Goal: Contribute content

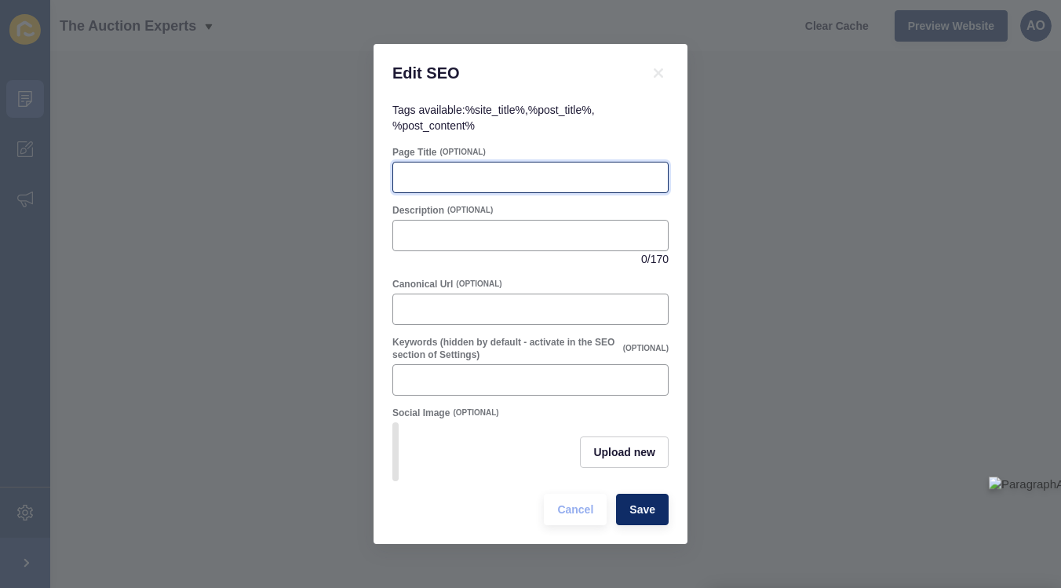
click at [410, 170] on input "Page Title" at bounding box center [531, 178] width 256 height 16
paste input "Estate Agent vs Auction: What Works Better for Your Sale?"
type input "Estate Agent vs Auction: What Works Better for Your Sale?"
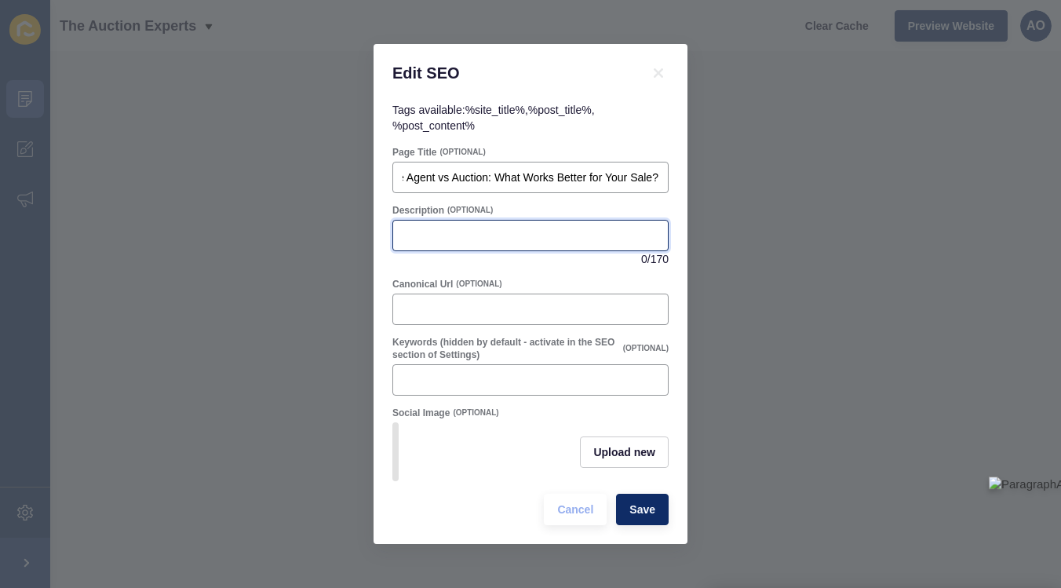
click at [414, 231] on input "Description" at bounding box center [531, 236] width 256 height 16
paste input "Thinking of selling your home? Compare estate agent vs auction routes to see wh…"
drag, startPoint x: 527, startPoint y: 237, endPoint x: 667, endPoint y: 239, distance: 140.5
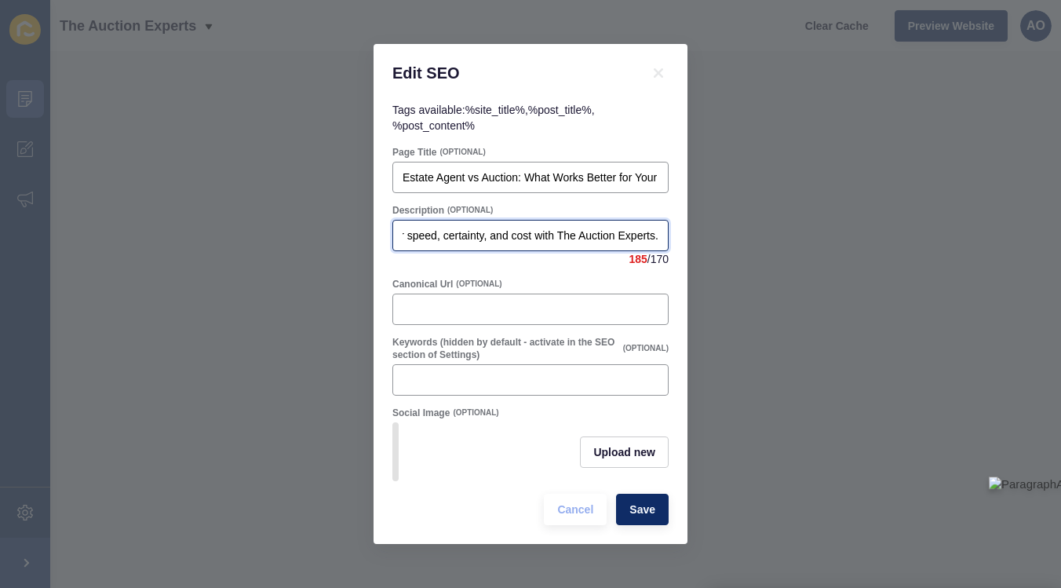
click at [667, 239] on div "Thinking of selling your home? Compare estate agent vs auction routes to see wh…" at bounding box center [530, 235] width 276 height 31
type input "Thinking of selling your home? Compare estate agent vs auction routes to see wh…"
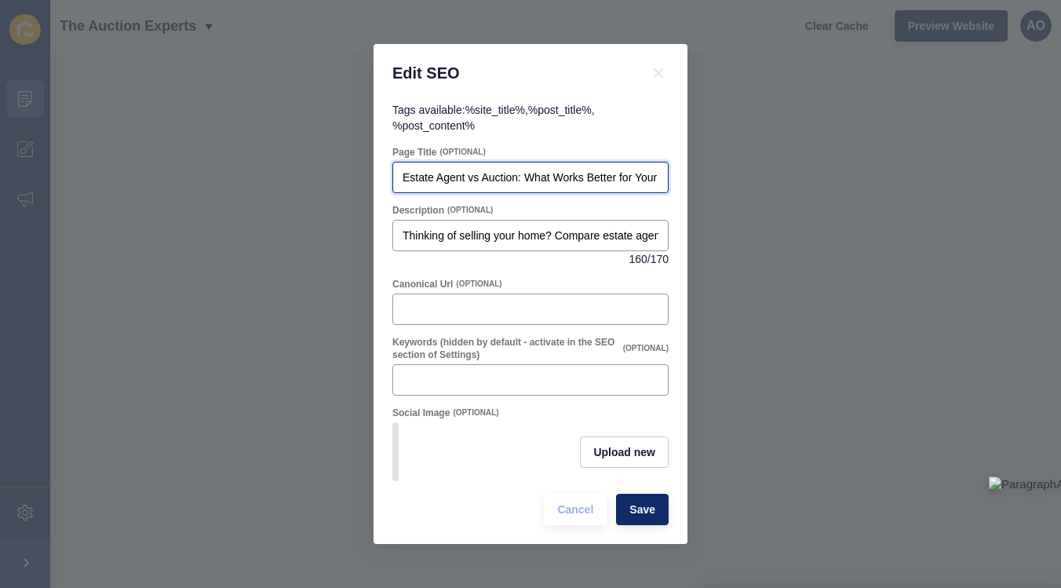
scroll to position [0, 51]
drag, startPoint x: 404, startPoint y: 177, endPoint x: 690, endPoint y: 190, distance: 286.0
click at [690, 190] on div "Edit SEO Tags available: %site_title% , %post_title% , %post_content% Page Titl…" at bounding box center [530, 294] width 1061 height 588
drag, startPoint x: 403, startPoint y: 176, endPoint x: 696, endPoint y: 185, distance: 292.9
click at [696, 185] on div "Edit SEO Tags available: %site_title% , %post_title% , %post_content% Page Titl…" at bounding box center [530, 294] width 1061 height 588
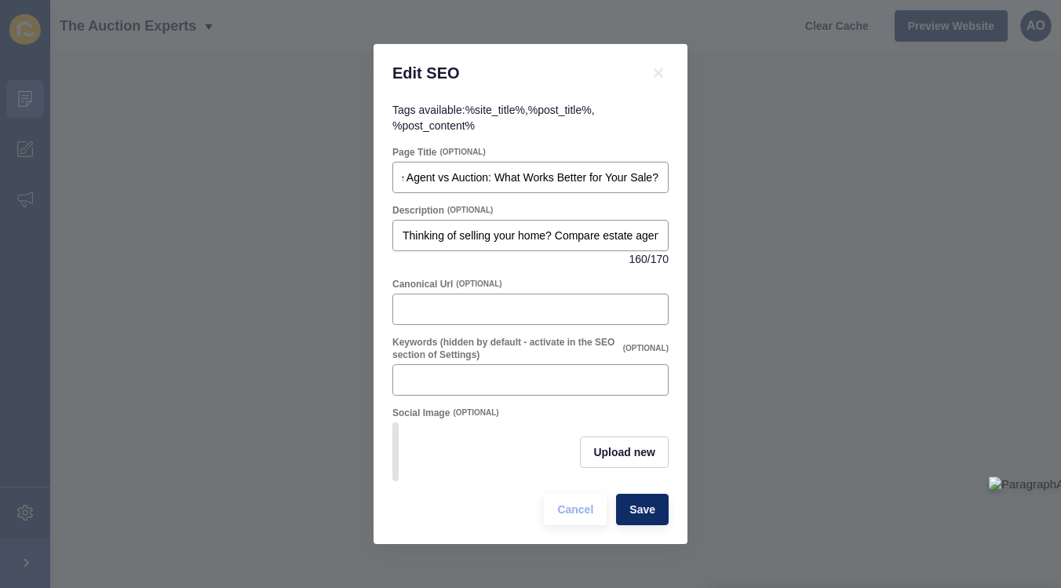
scroll to position [0, 0]
click at [616, 445] on span "Upload new" at bounding box center [624, 452] width 62 height 16
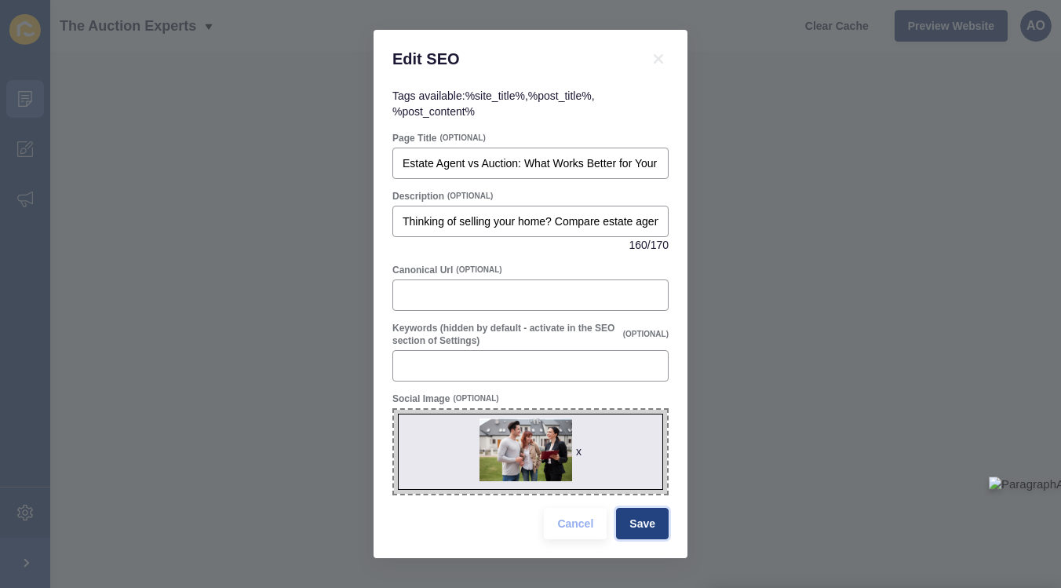
click at [640, 518] on span "Save" at bounding box center [642, 524] width 26 height 16
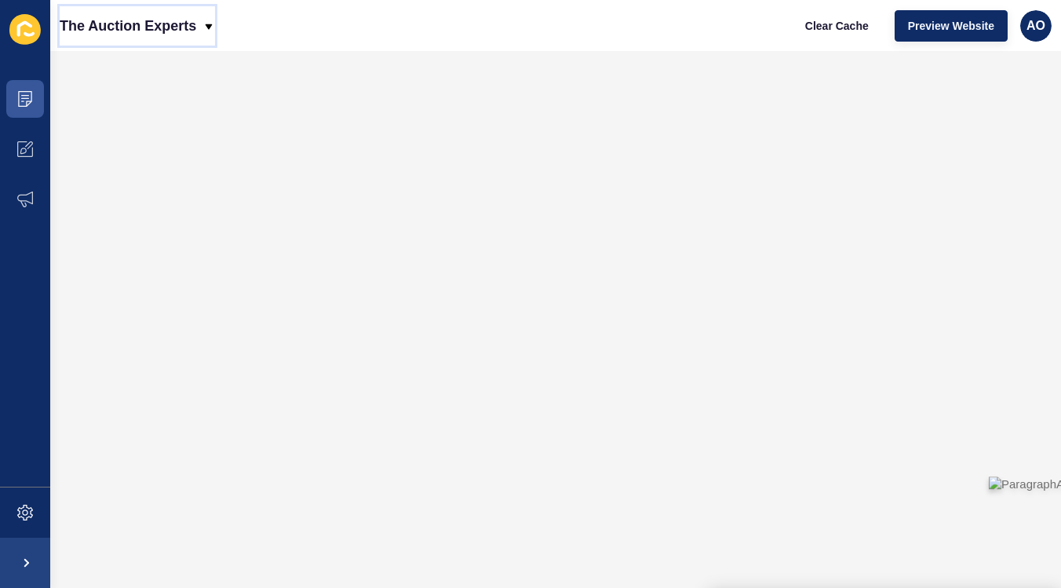
click at [86, 24] on p "The Auction Experts" at bounding box center [128, 25] width 137 height 39
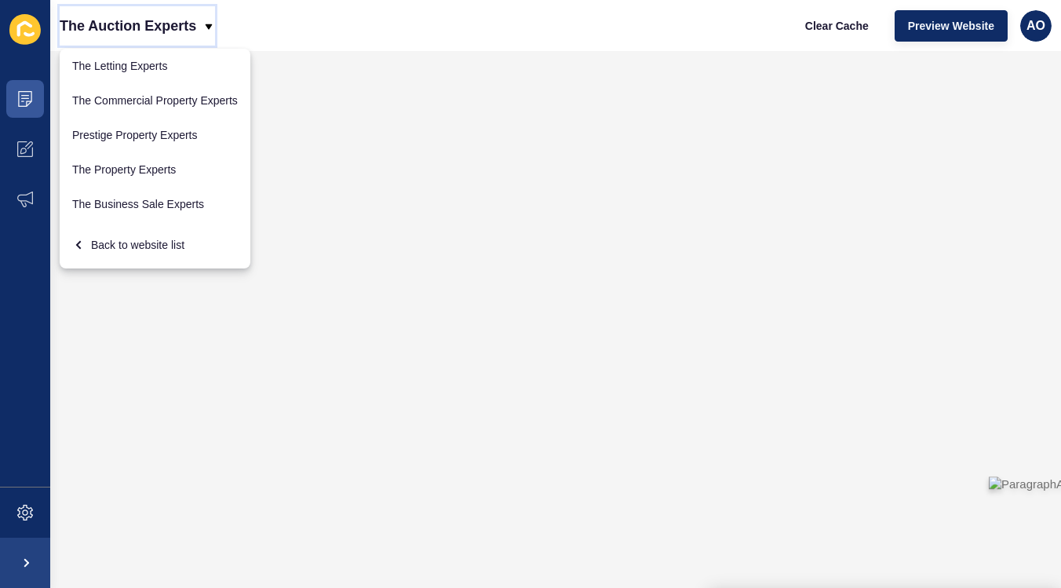
click at [86, 24] on p "The Auction Experts" at bounding box center [128, 25] width 137 height 39
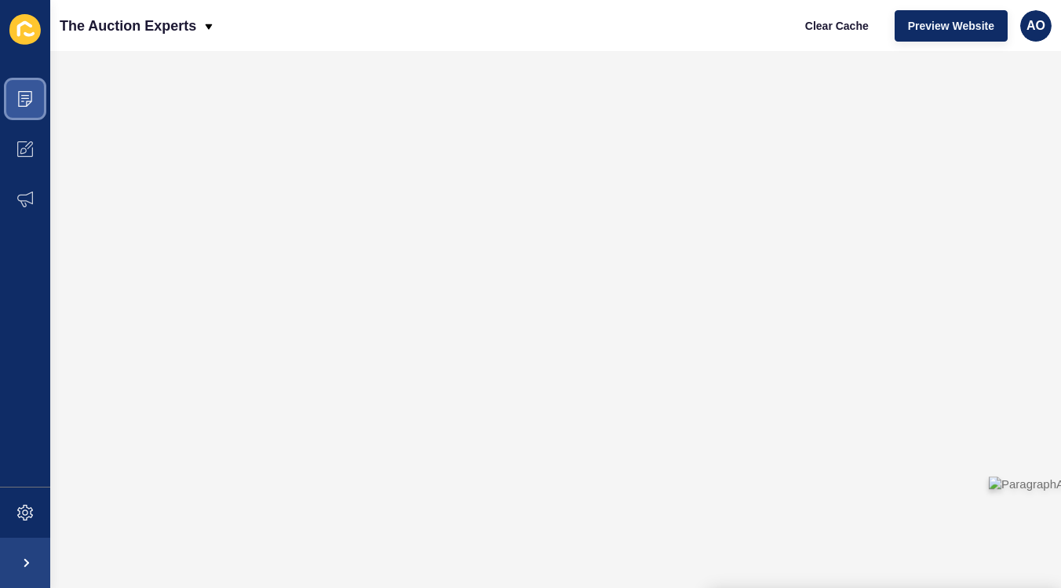
click at [31, 93] on icon at bounding box center [25, 99] width 16 height 16
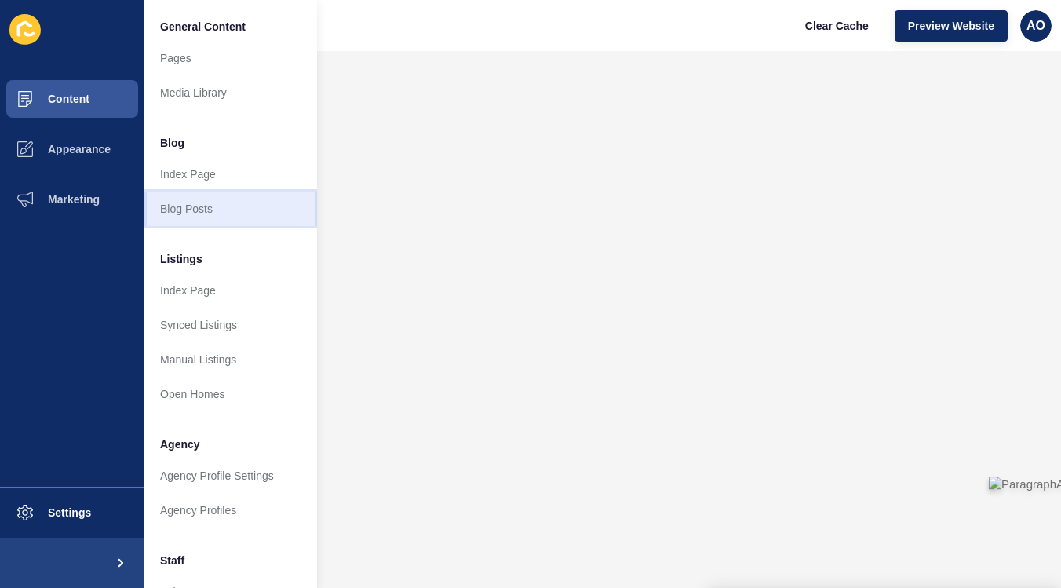
click at [217, 200] on link "Blog Posts" at bounding box center [230, 209] width 173 height 35
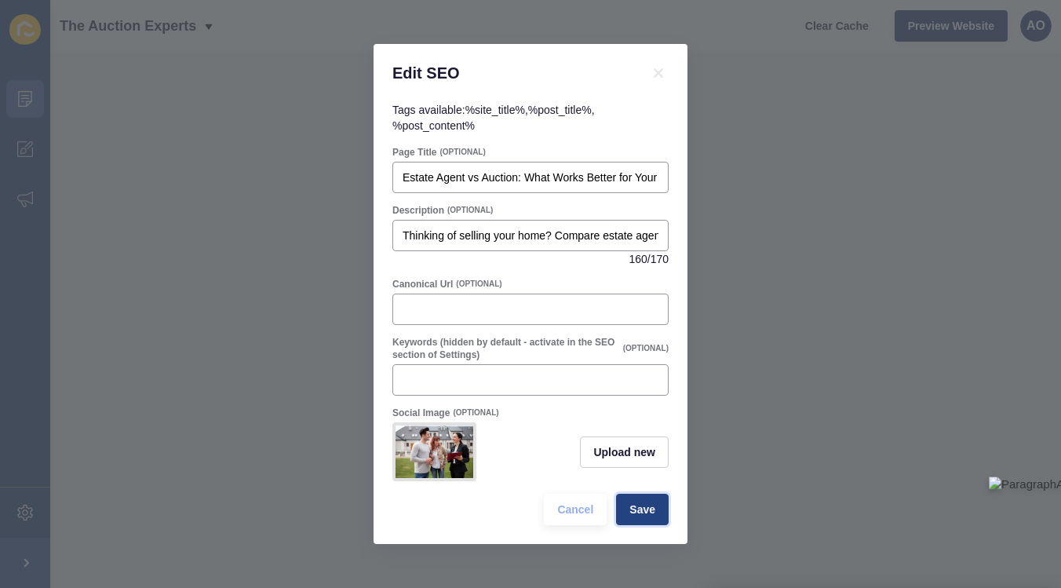
click at [638, 502] on span "Save" at bounding box center [642, 510] width 26 height 16
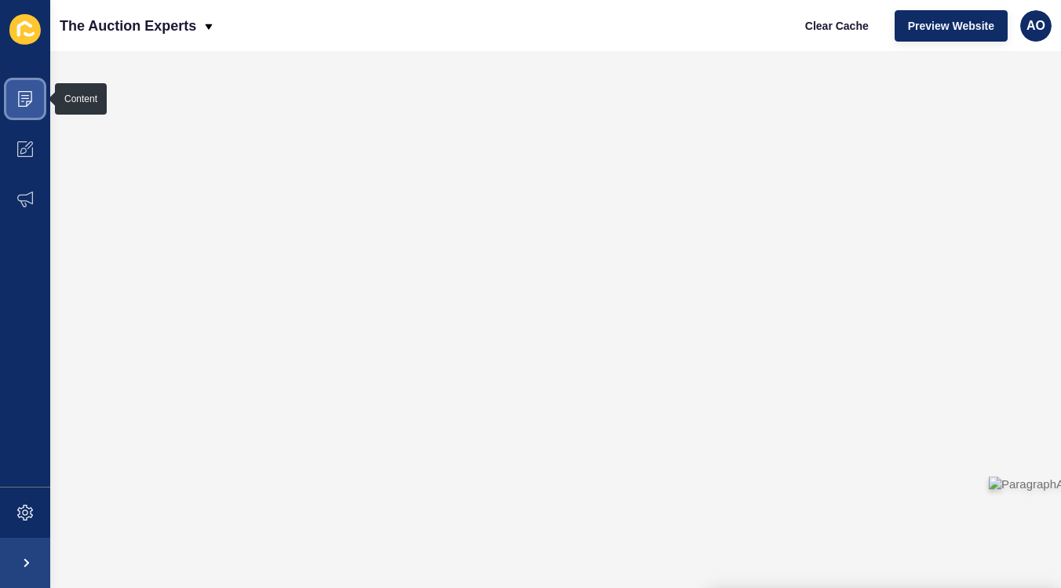
click at [27, 106] on icon at bounding box center [25, 99] width 16 height 16
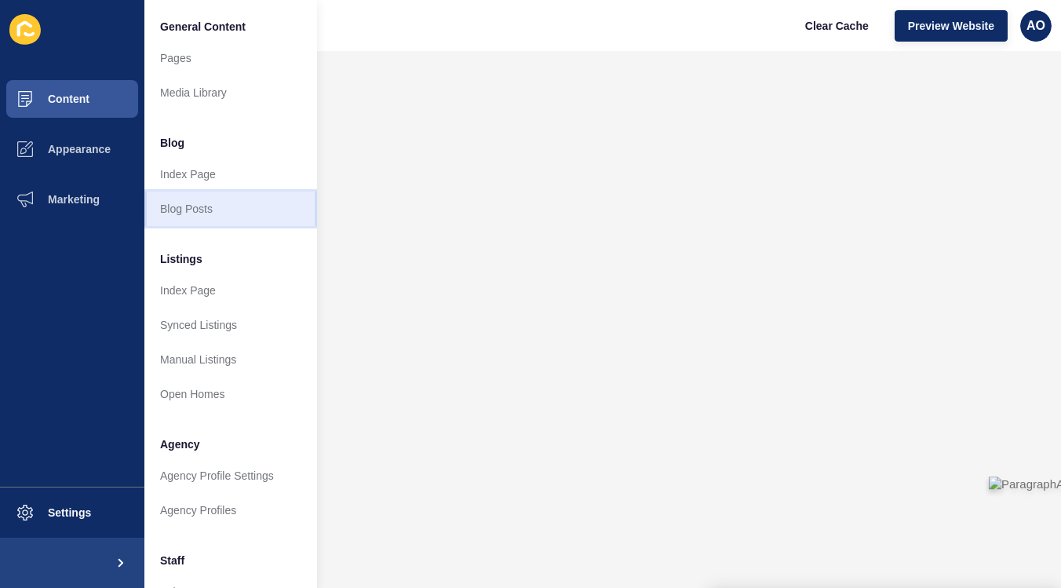
click at [191, 205] on link "Blog Posts" at bounding box center [230, 209] width 173 height 35
